Goal: Navigation & Orientation: Find specific page/section

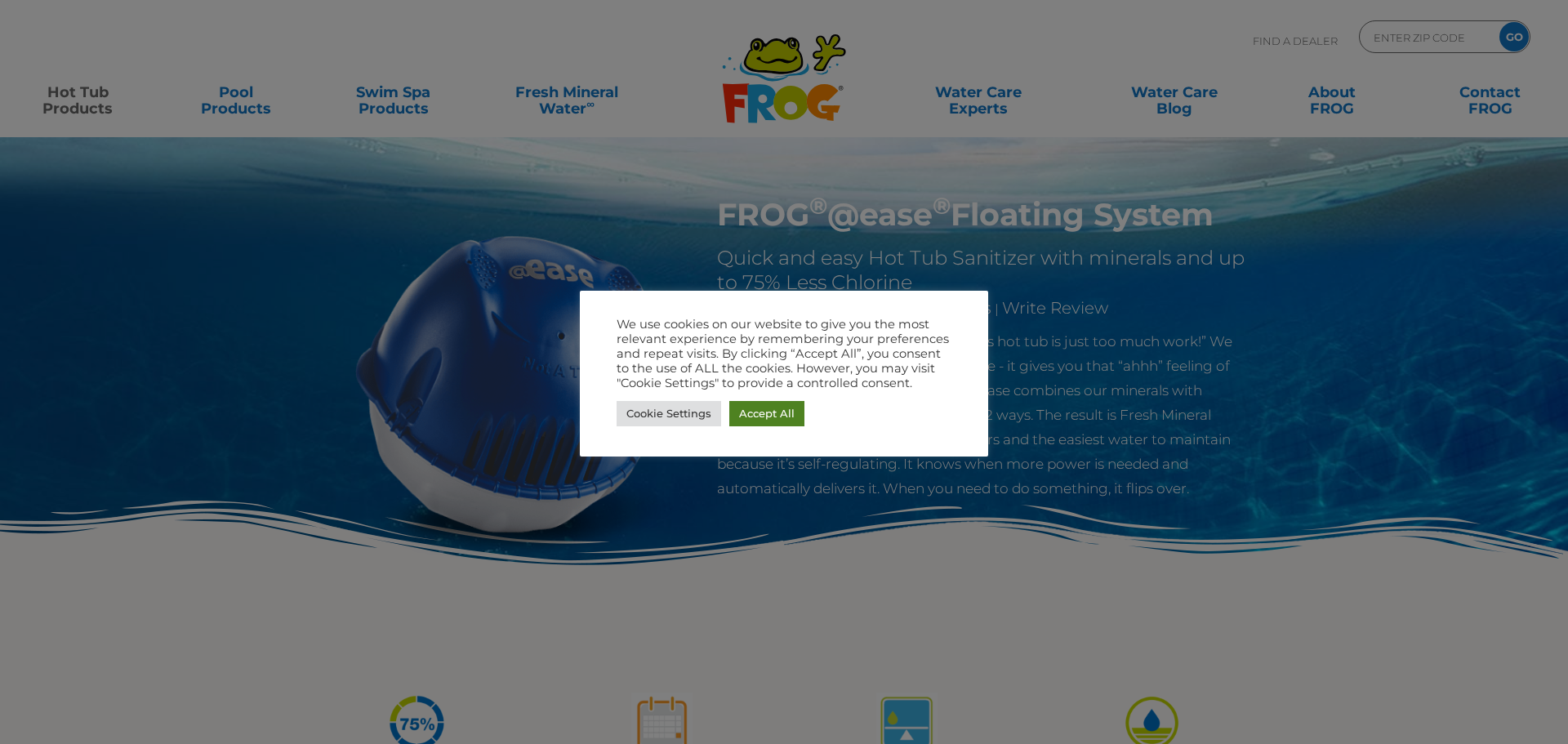
click at [774, 413] on link "Accept All" at bounding box center [767, 413] width 75 height 25
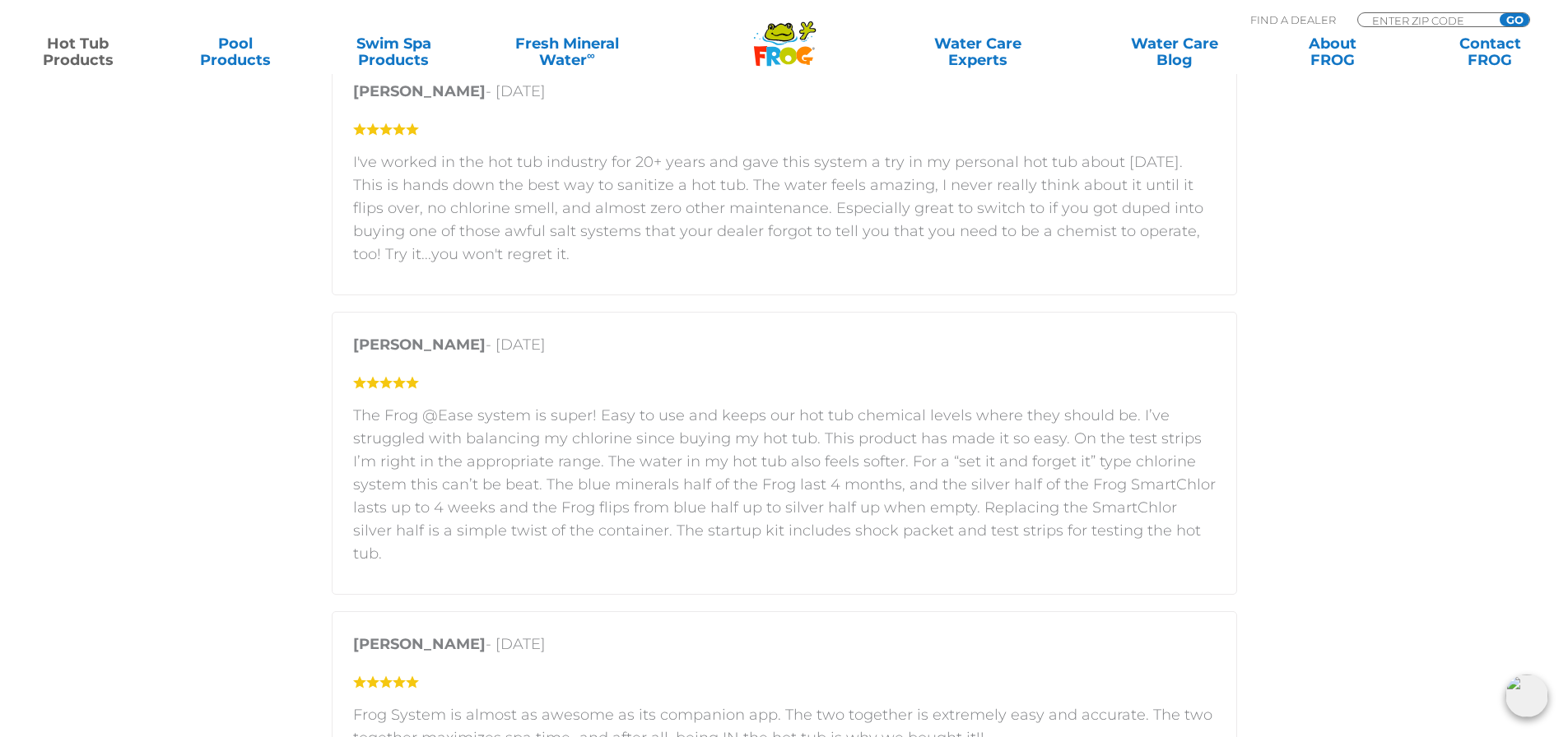
scroll to position [2796, 0]
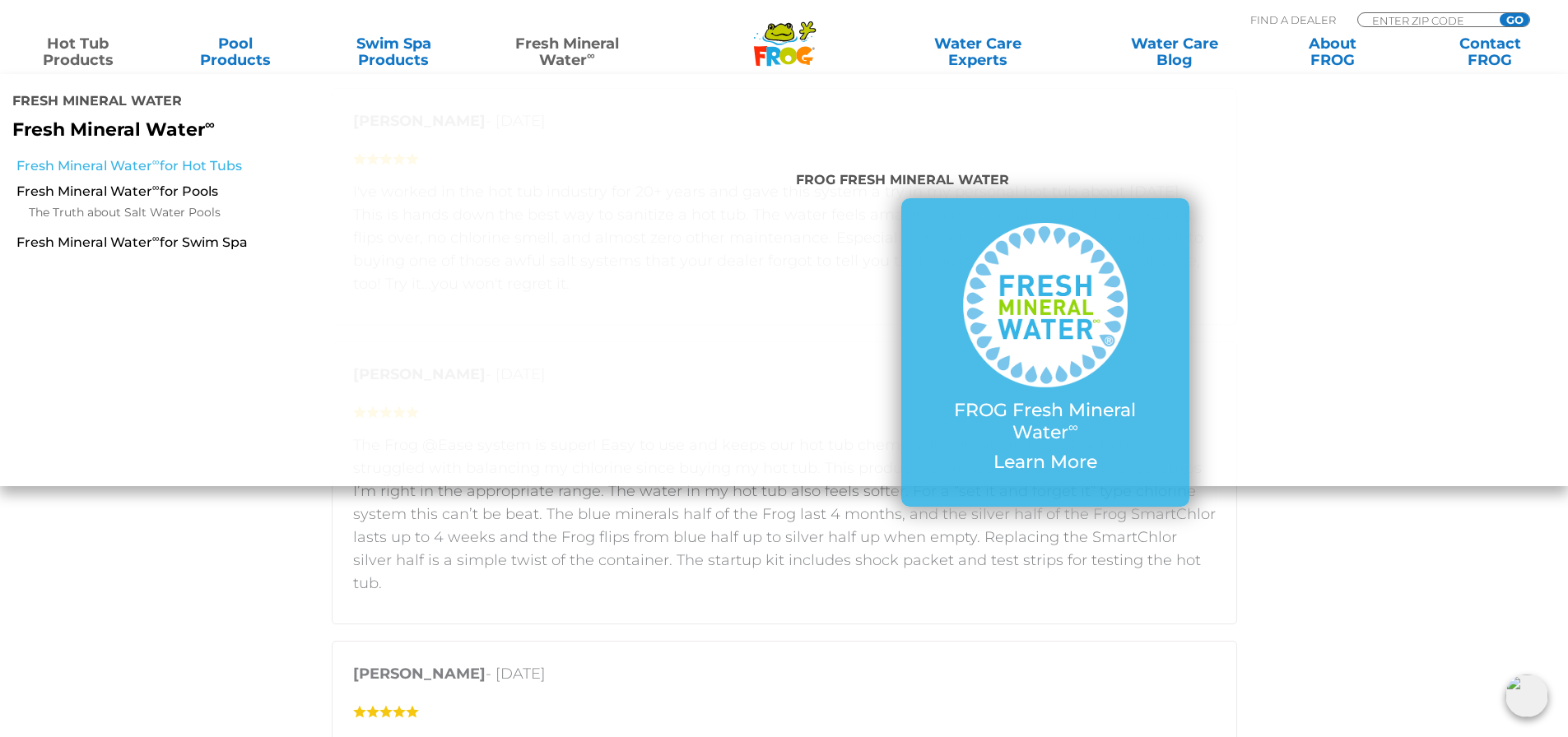
click at [200, 157] on link "Fresh Mineral Water ∞ for Hot Tubs" at bounding box center [270, 166] width 506 height 18
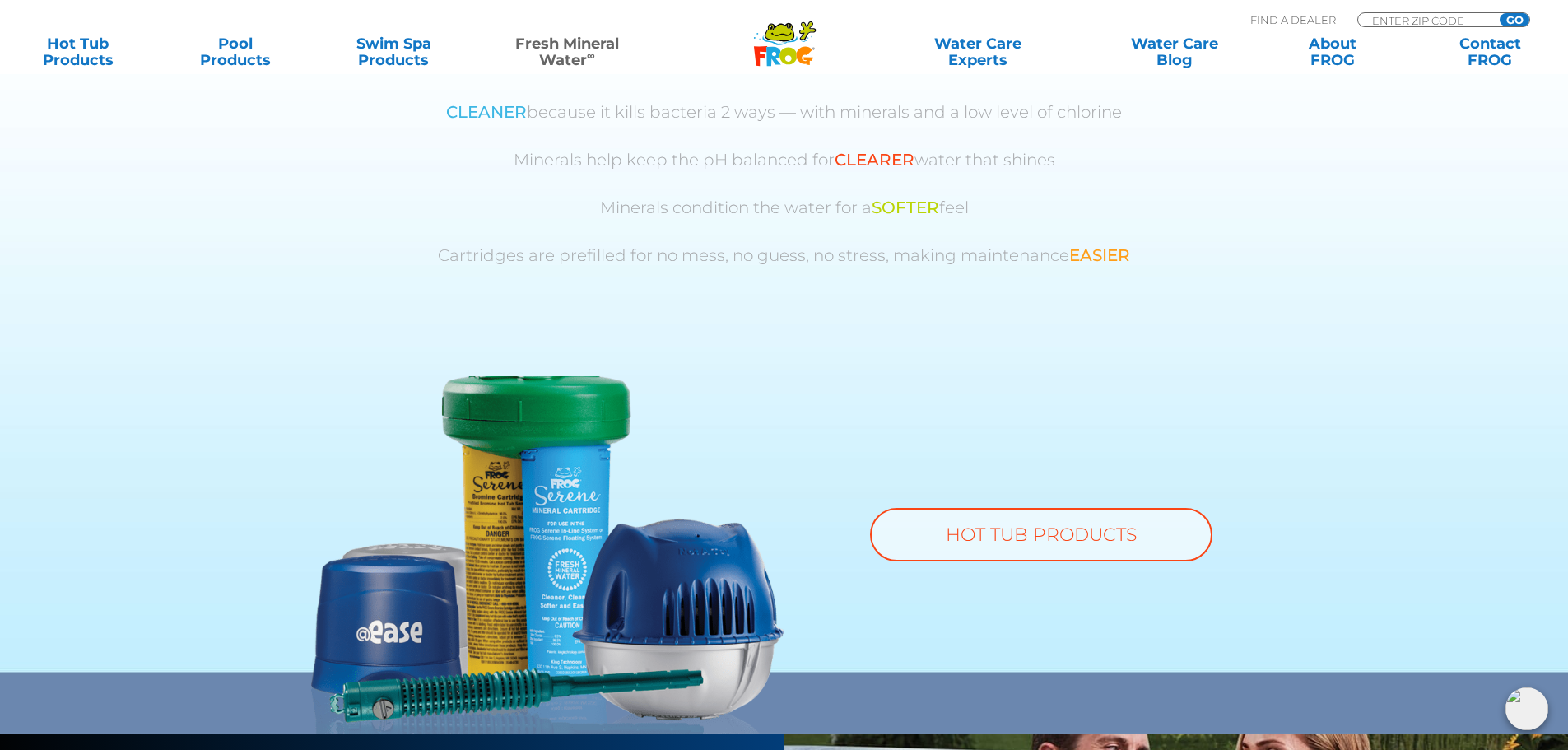
scroll to position [1070, 0]
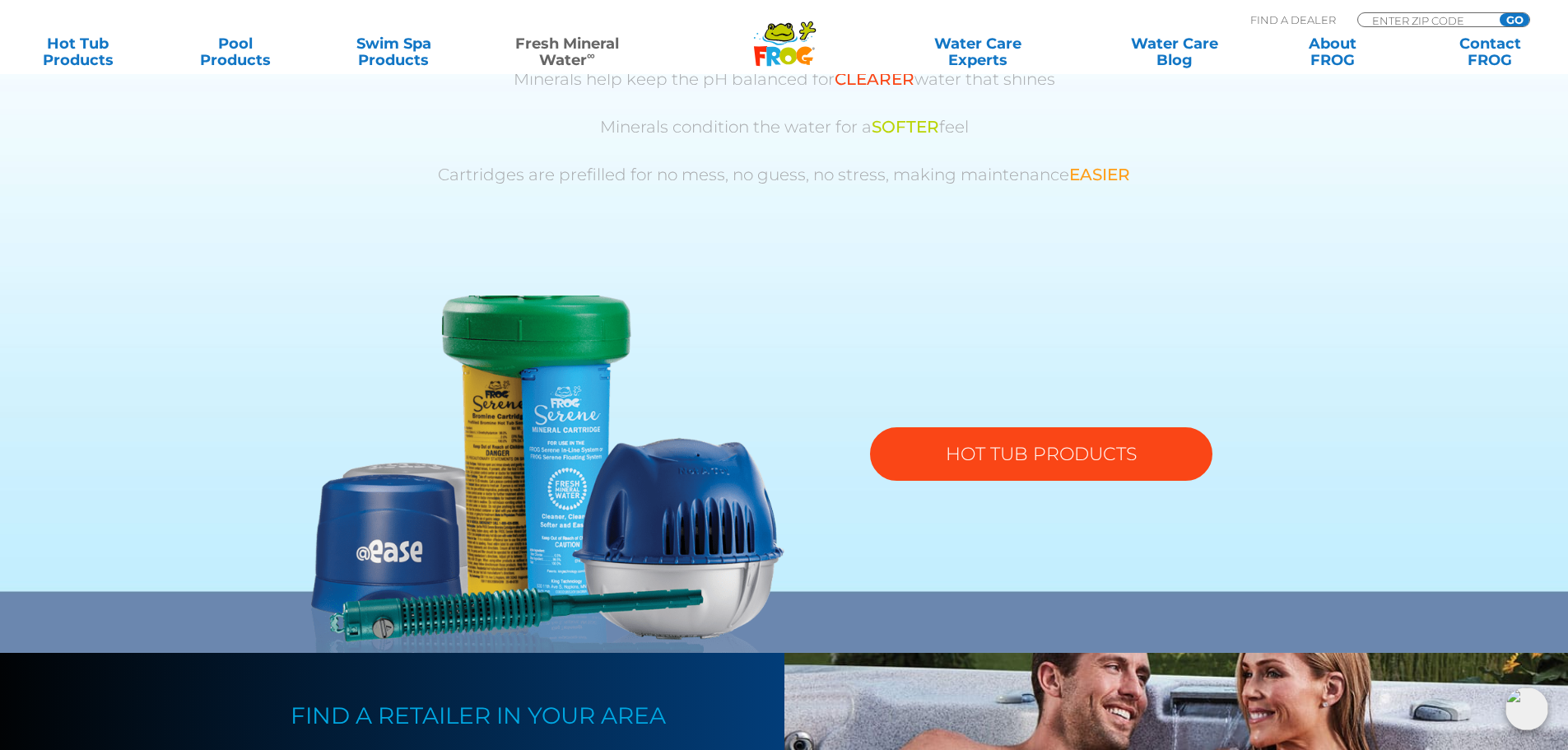
click at [1006, 453] on link "HOT TUB PRODUCTS" at bounding box center [1041, 454] width 343 height 53
